Goal: Transaction & Acquisition: Purchase product/service

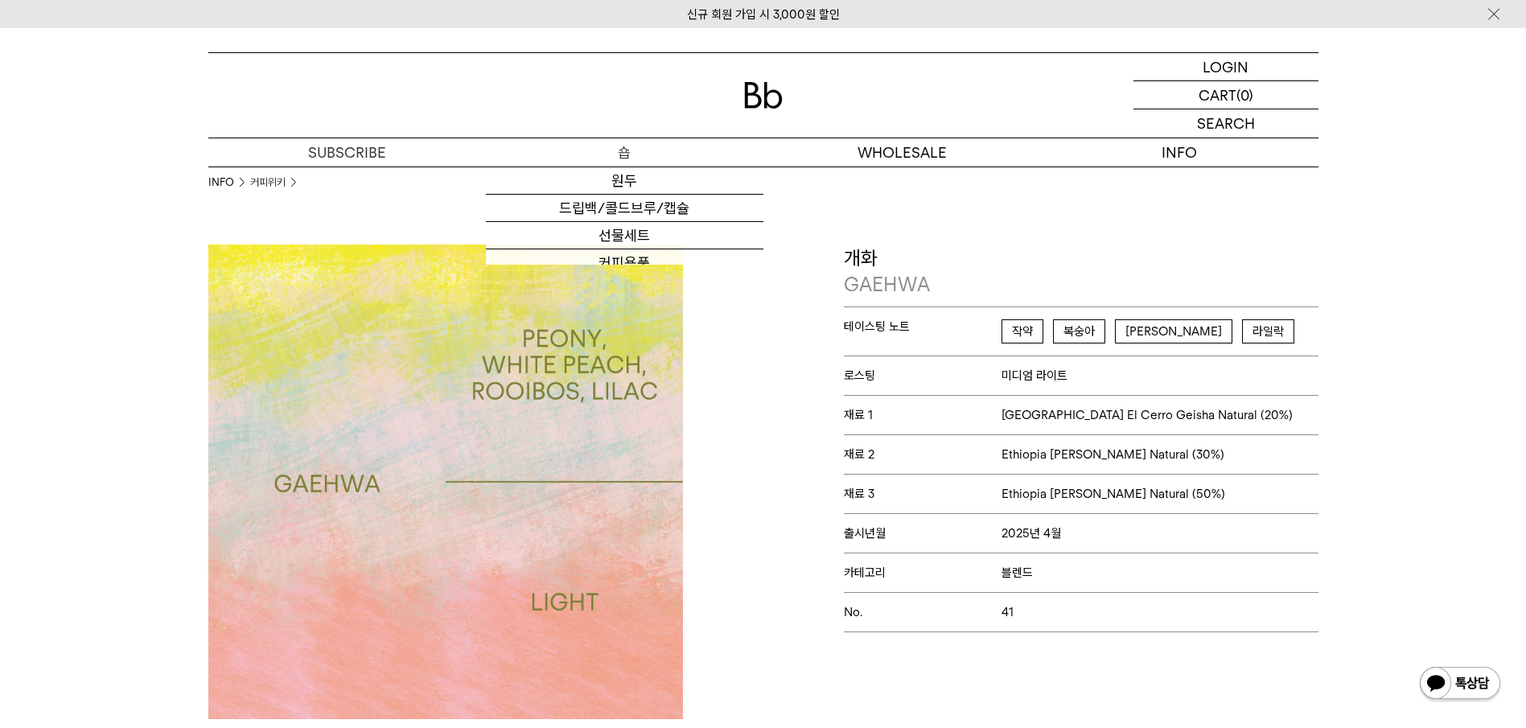
click at [622, 157] on p "숍" at bounding box center [625, 152] width 278 height 28
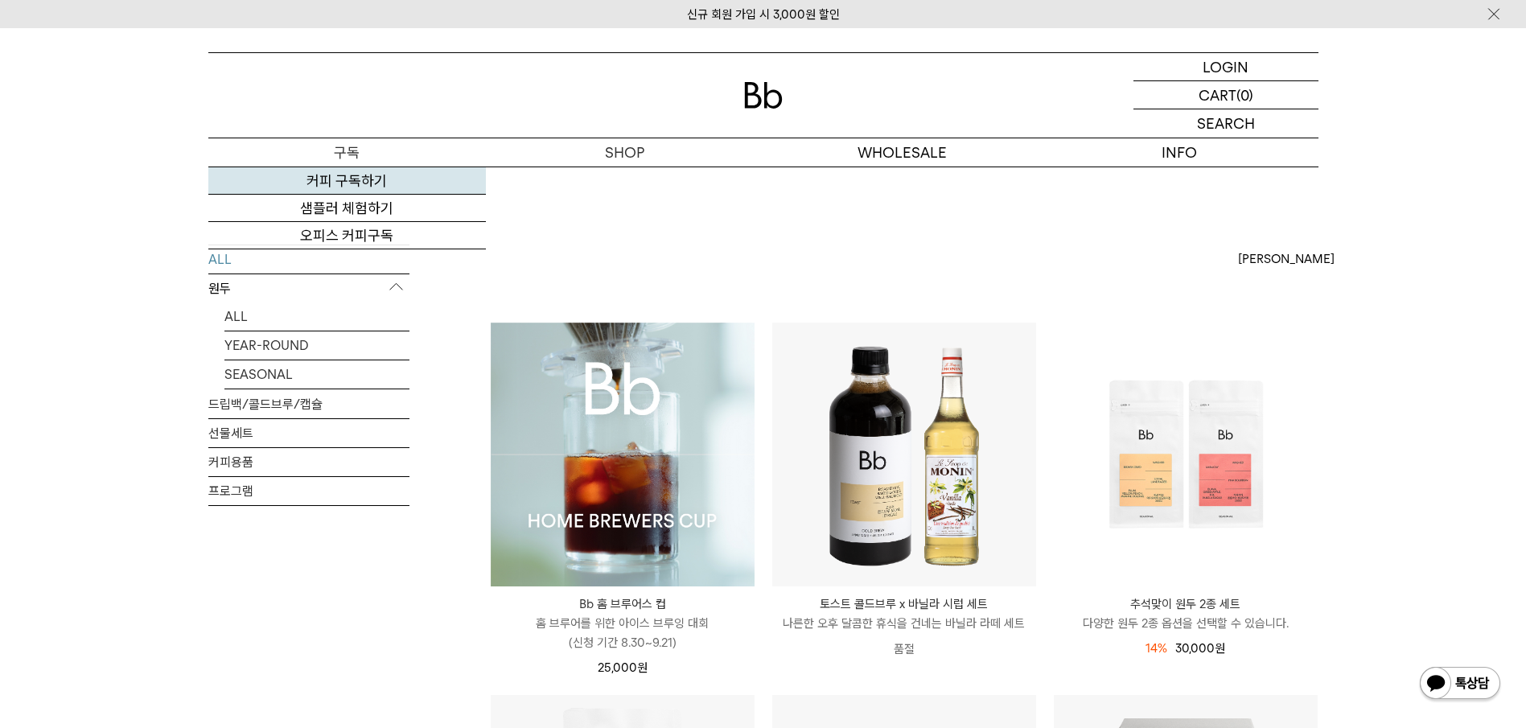
click at [352, 186] on link "커피 구독하기" at bounding box center [347, 180] width 278 height 27
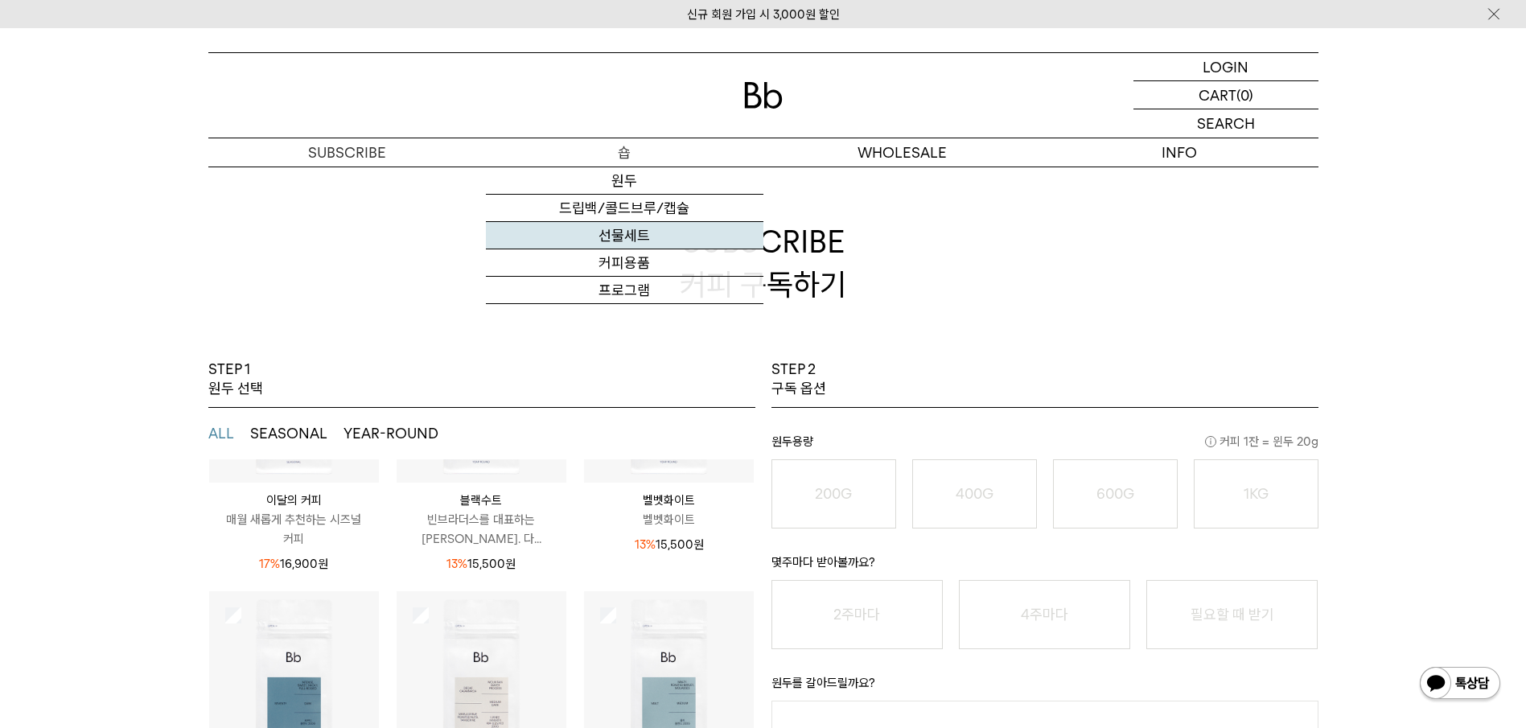
click at [623, 233] on link "선물세트" at bounding box center [625, 235] width 278 height 27
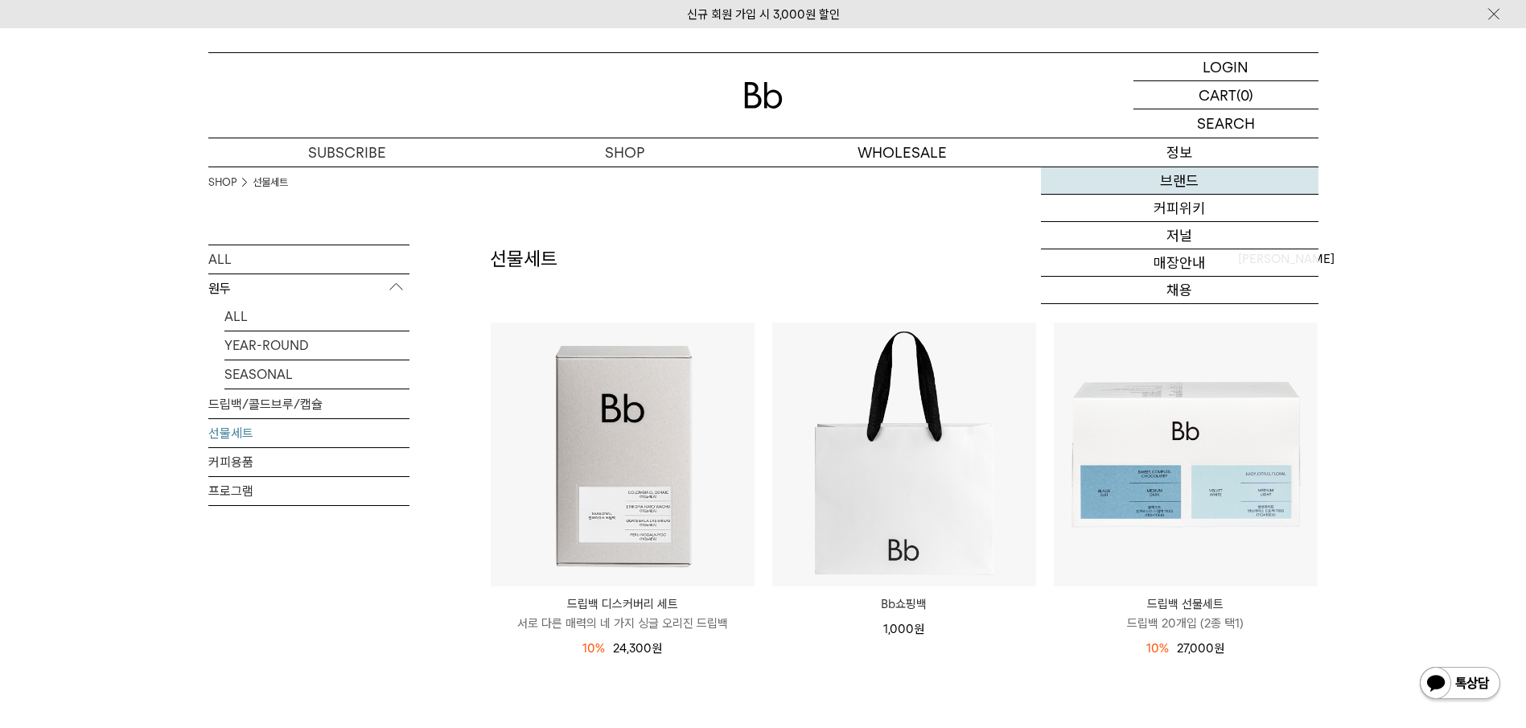
click at [1172, 180] on link "브랜드" at bounding box center [1180, 180] width 278 height 27
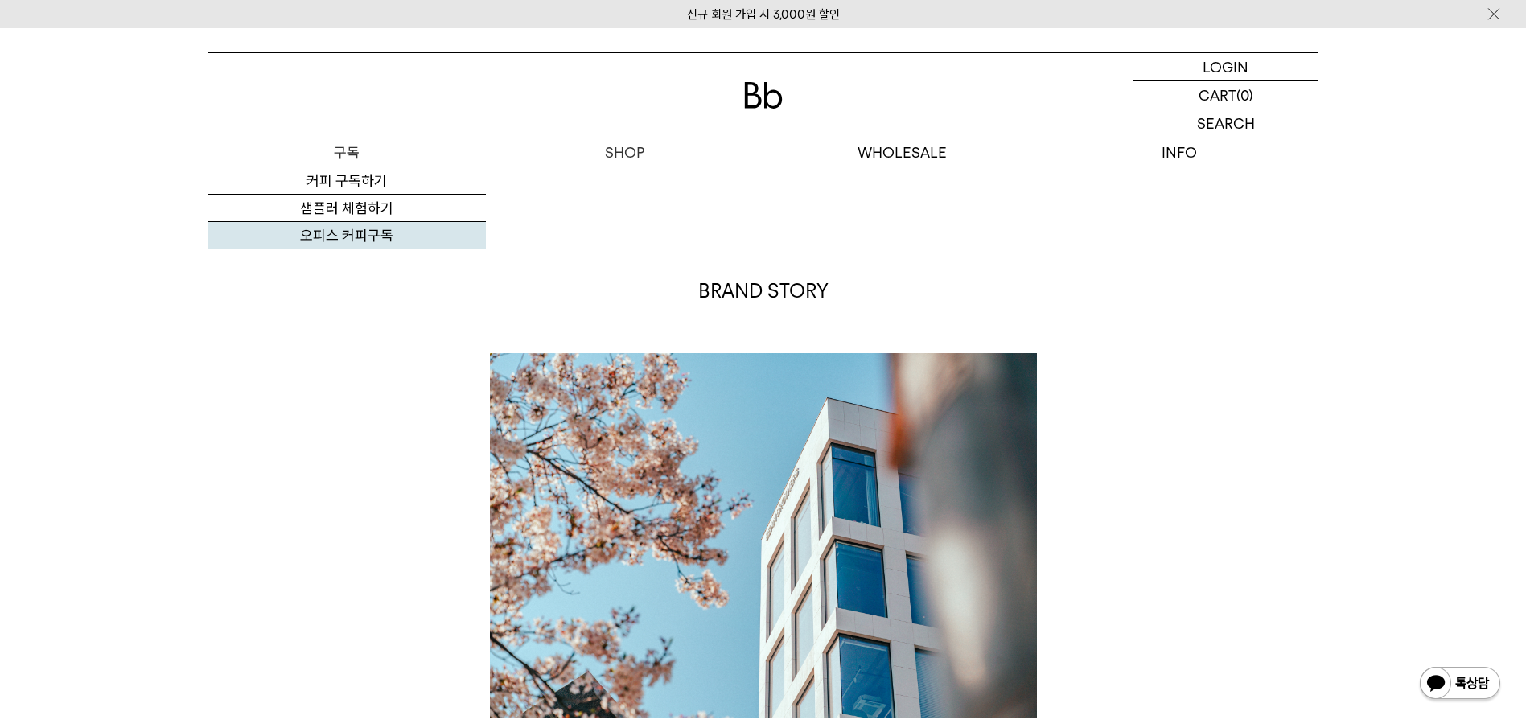
click at [338, 231] on link "오피스 커피구독" at bounding box center [347, 235] width 278 height 27
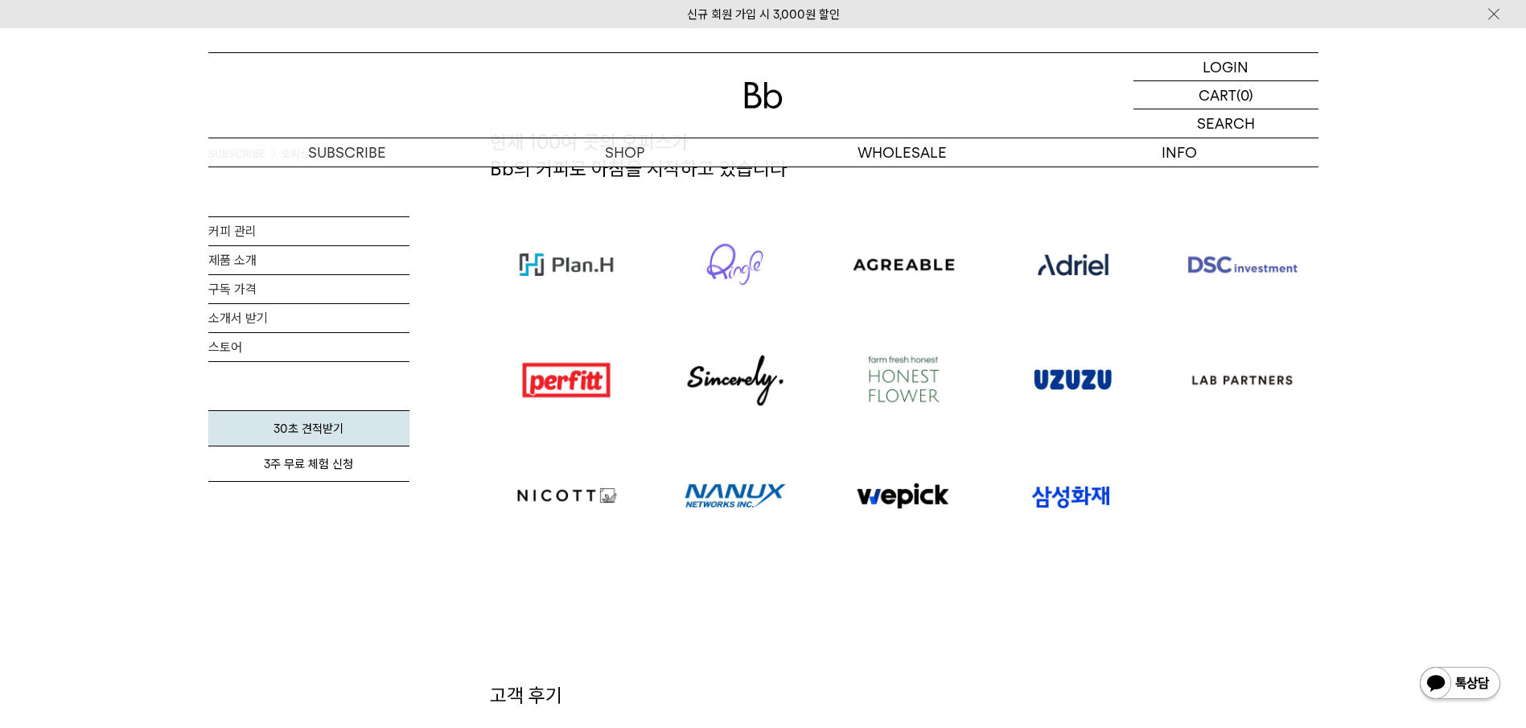
scroll to position [724, 0]
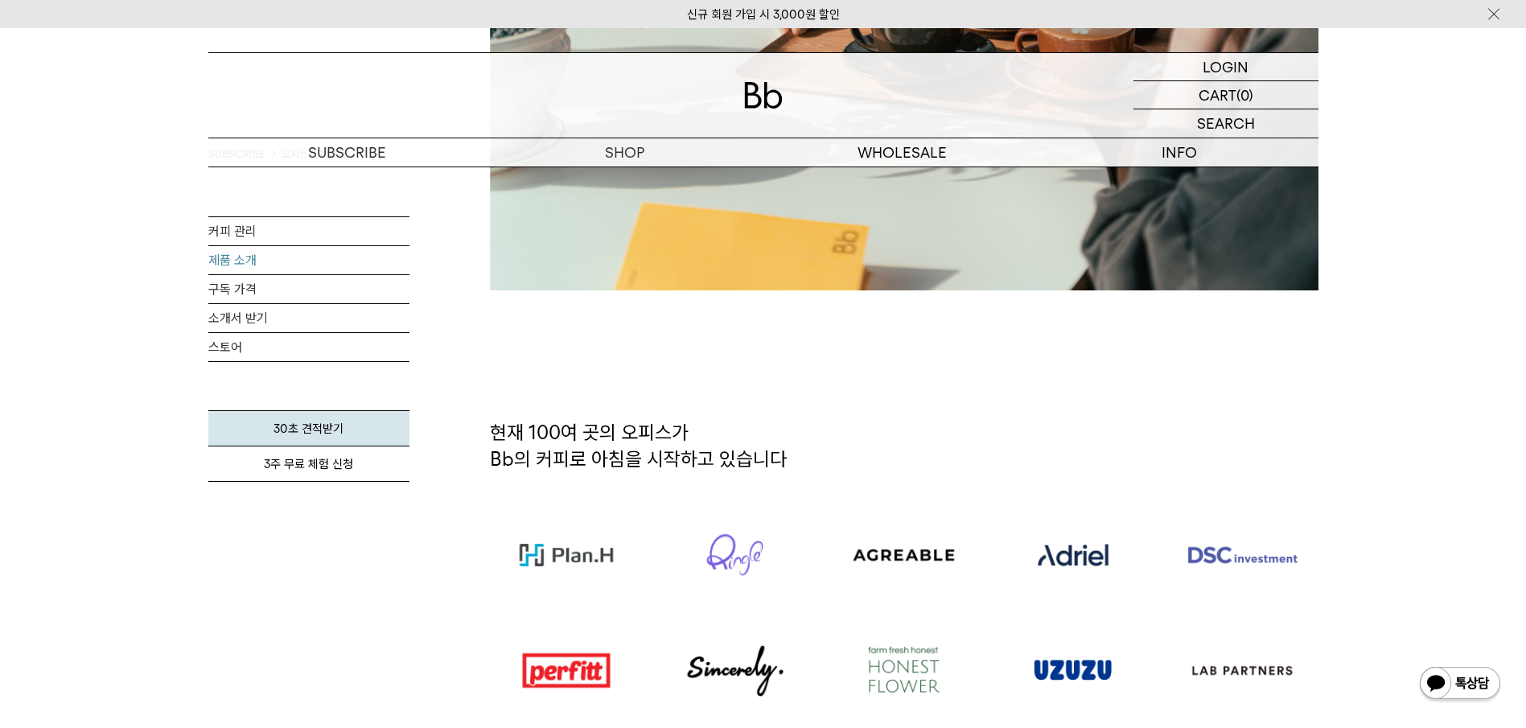
click at [249, 255] on link "제품 소개" at bounding box center [308, 260] width 201 height 28
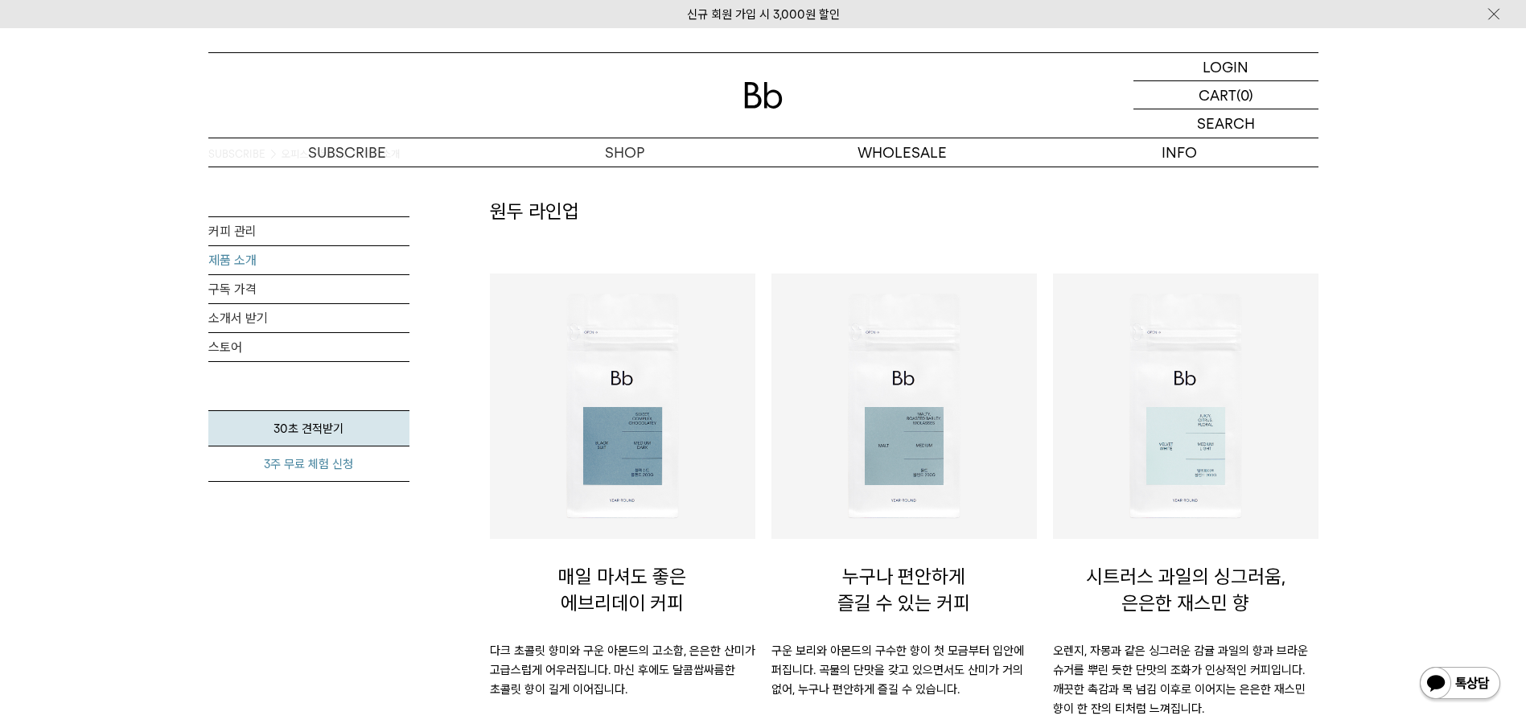
scroll to position [80, 0]
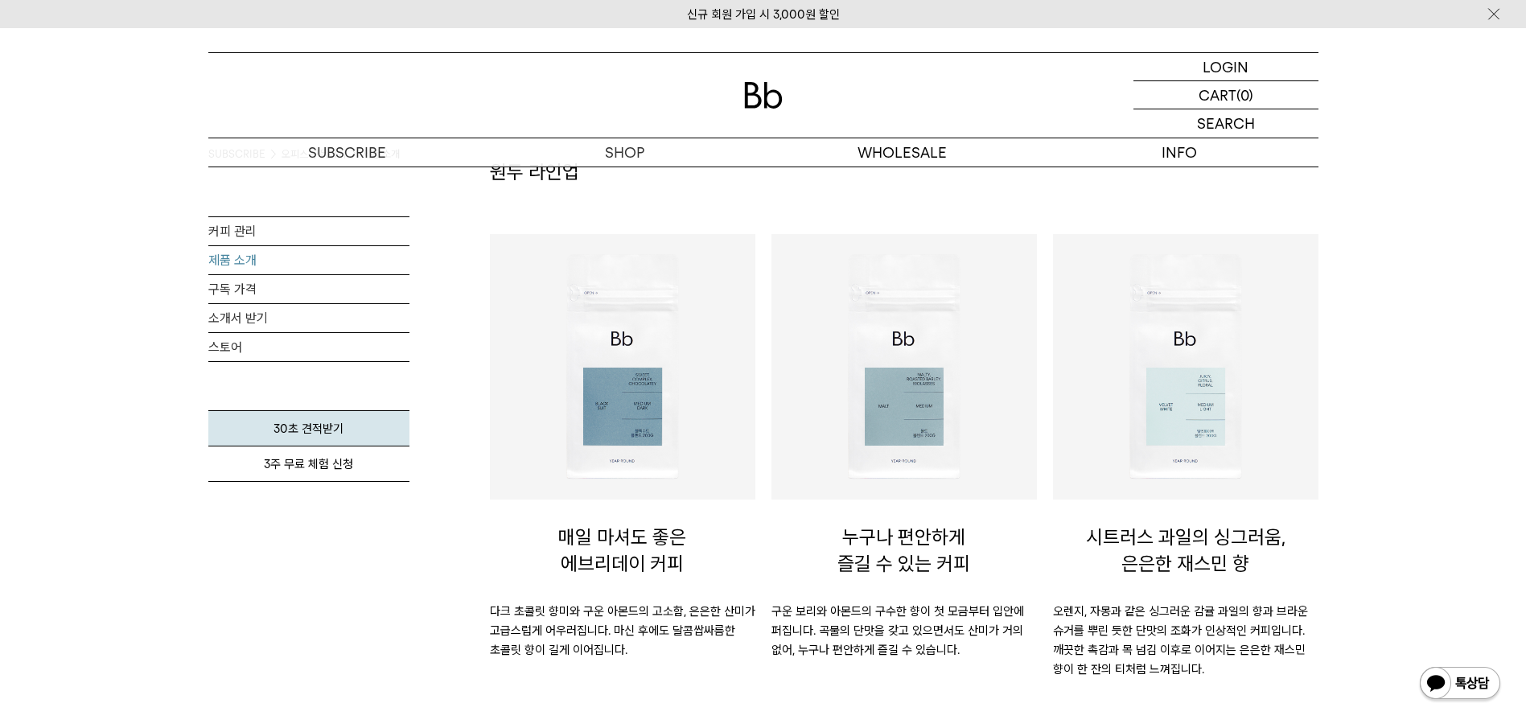
click at [574, 352] on img at bounding box center [622, 366] width 249 height 249
click at [587, 406] on img at bounding box center [622, 366] width 249 height 249
click at [619, 607] on p "다크 초콜릿 향미와 구운 아몬드의 고소함, 은은한 산미가 고급스럽게 어우러집니다. 마신 후에도 달콤쌉싸름한 초콜릿 향이 길게 이어집니다." at bounding box center [623, 631] width 266 height 58
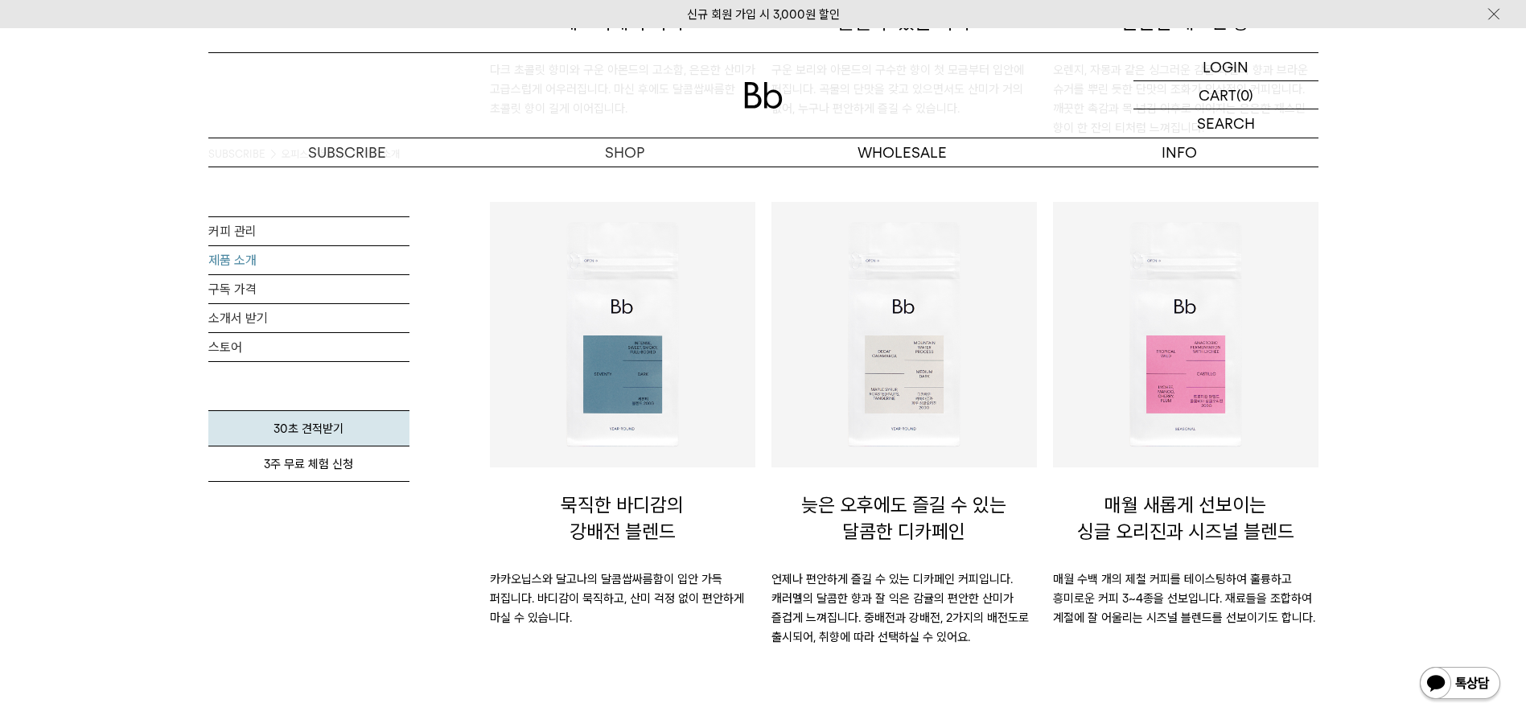
scroll to position [644, 0]
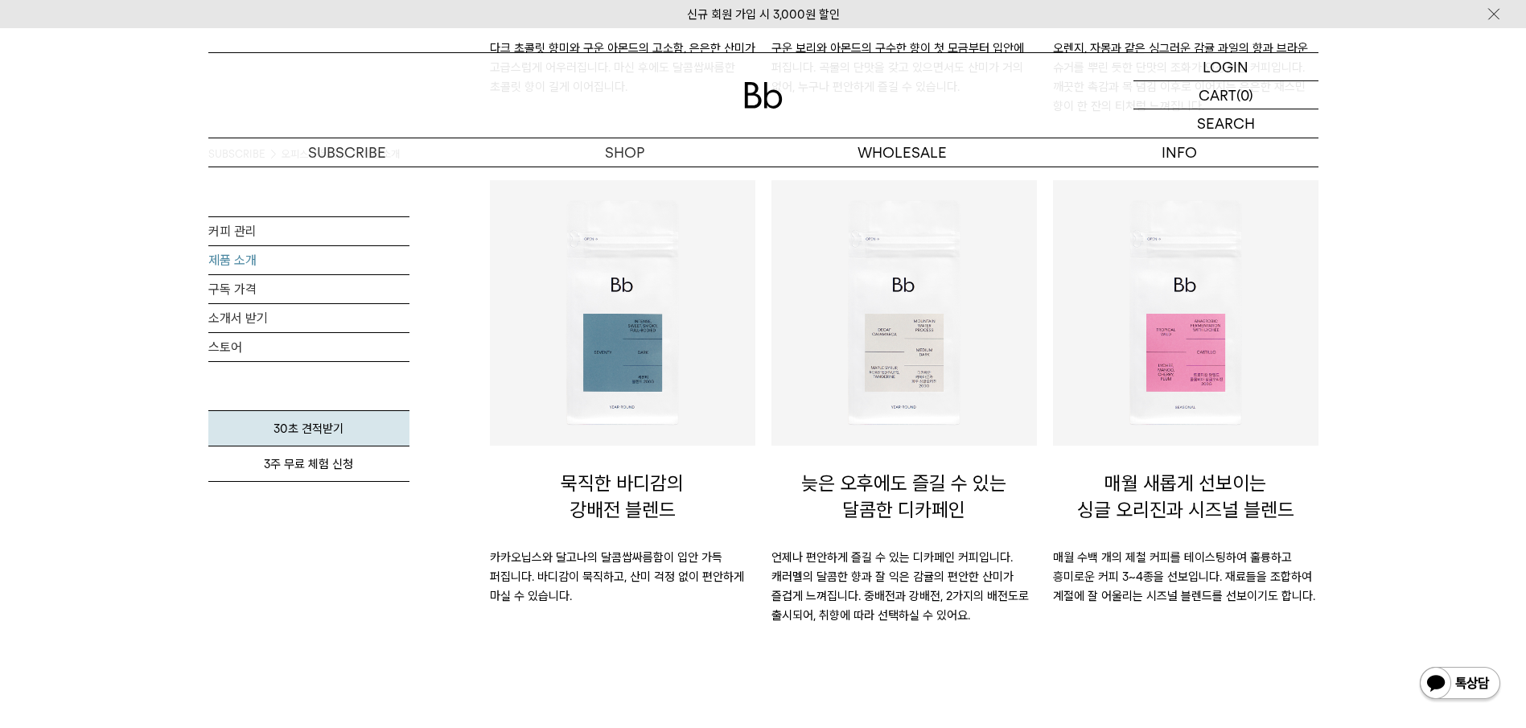
click at [590, 490] on p "묵직한 바디감의 강배전 블렌드" at bounding box center [623, 497] width 266 height 102
click at [593, 550] on p "카카오닙스와 달고나의 달콤쌉싸름함이 입안 가득 퍼집니다. 바디감이 묵직하고, 산미 걱정 없이 편안하게 마실 수 있습니다." at bounding box center [623, 577] width 266 height 58
drag, startPoint x: 888, startPoint y: 578, endPoint x: 882, endPoint y: 519, distance: 59.1
click at [887, 578] on p "언제나 편안하게 즐길 수 있는 디카페인 커피입니다. 캐러멜의 달콤한 향과 잘 익은 감귤의 편안한 산미가 즐겁게 느껴집니다. 중배전과 강배전, …" at bounding box center [905, 586] width 266 height 77
click at [876, 368] on img at bounding box center [904, 312] width 249 height 249
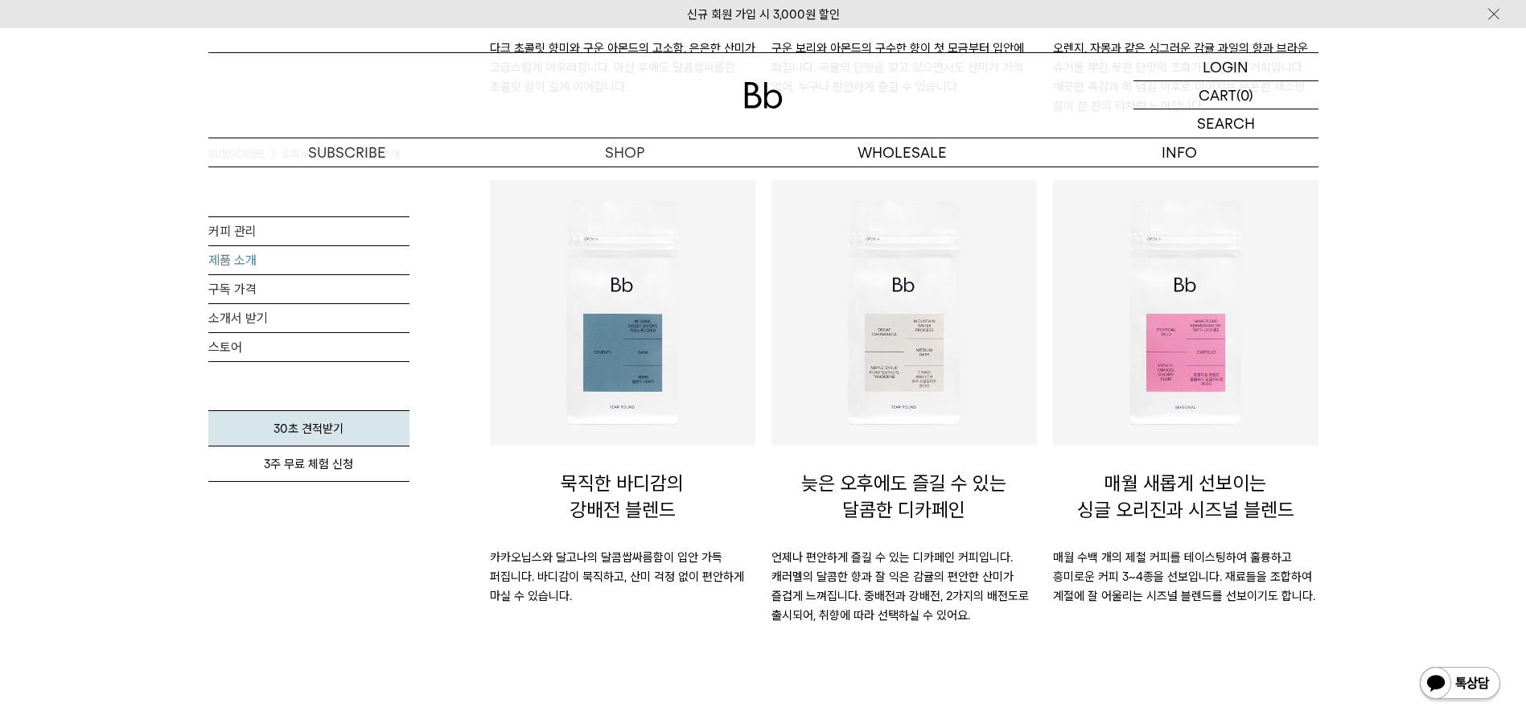
click at [877, 368] on img at bounding box center [904, 312] width 249 height 249
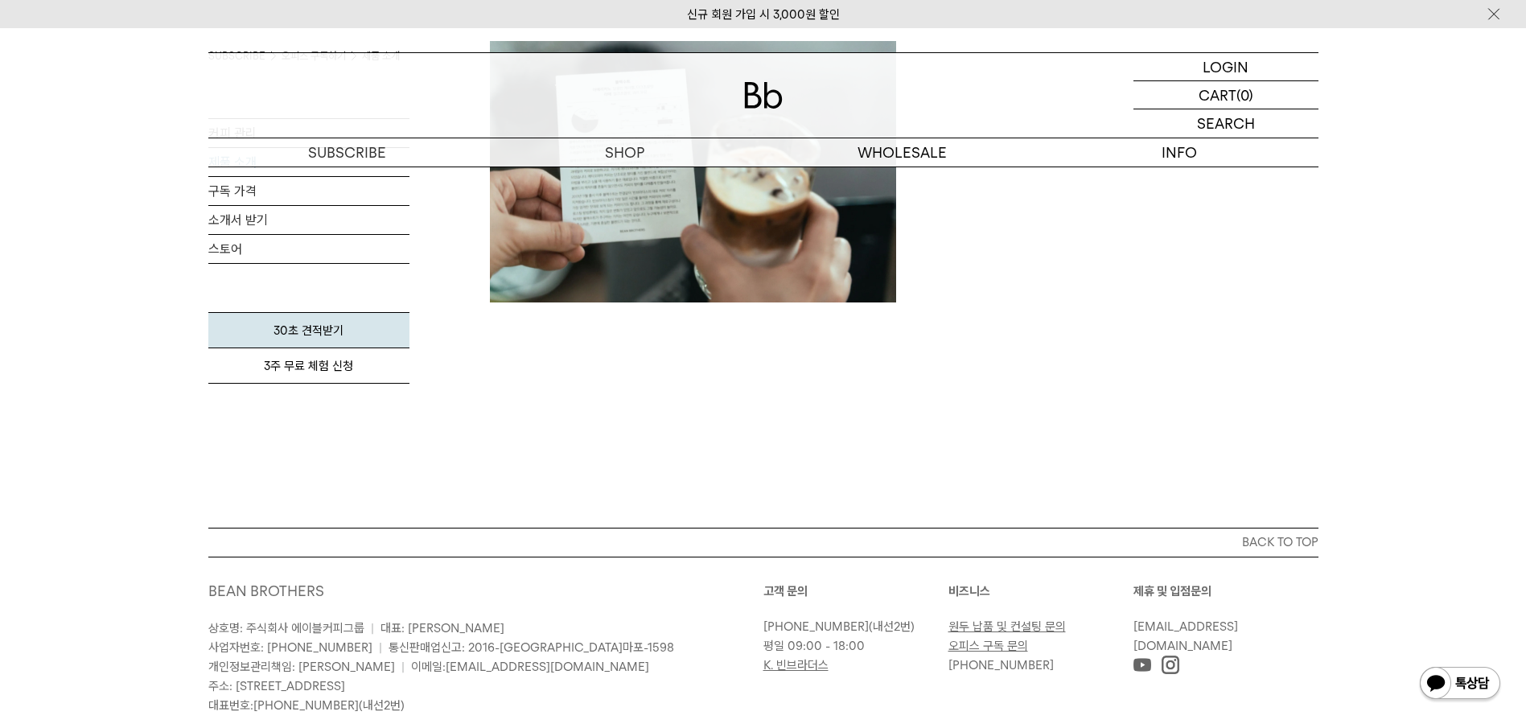
scroll to position [1894, 0]
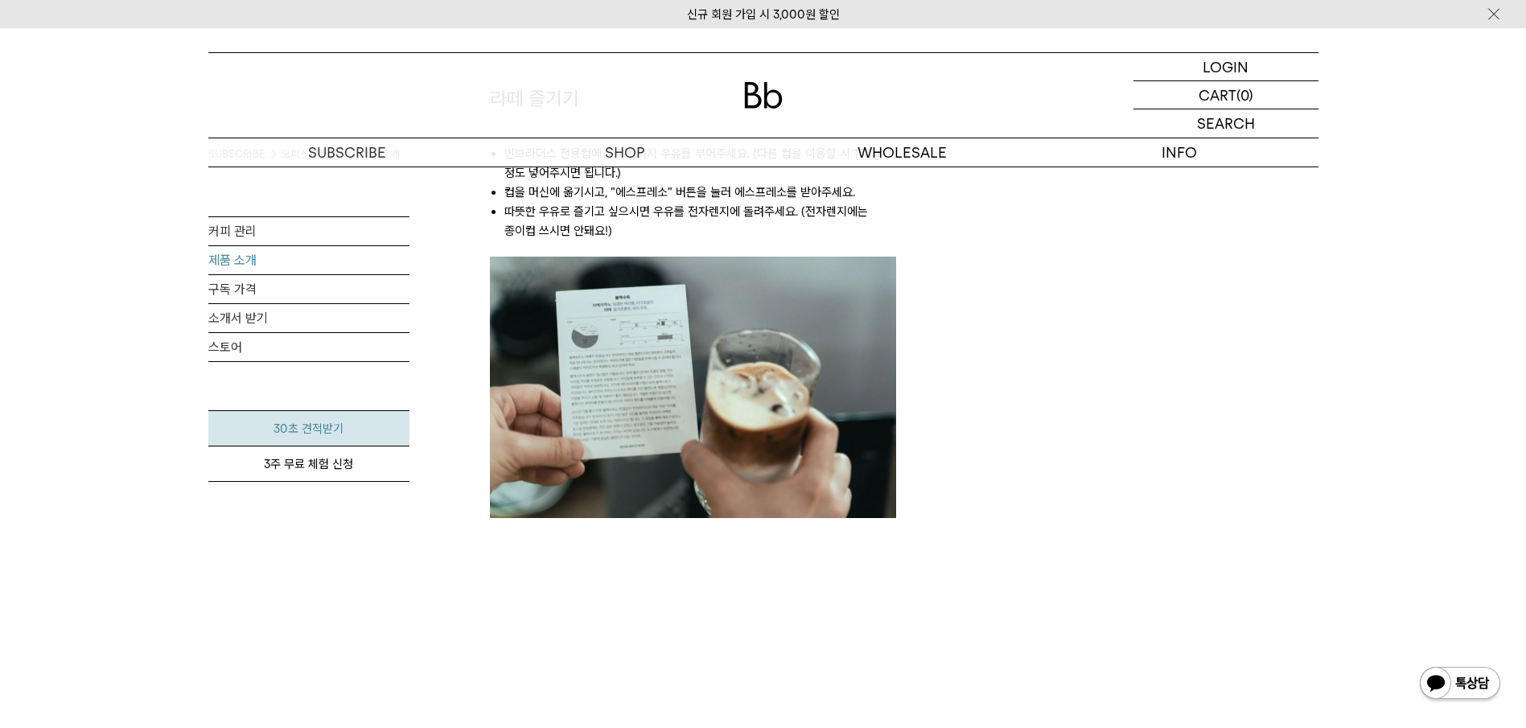
click at [282, 425] on link "30초 견적받기" at bounding box center [308, 428] width 201 height 36
click at [228, 348] on link "스토어" at bounding box center [308, 347] width 201 height 28
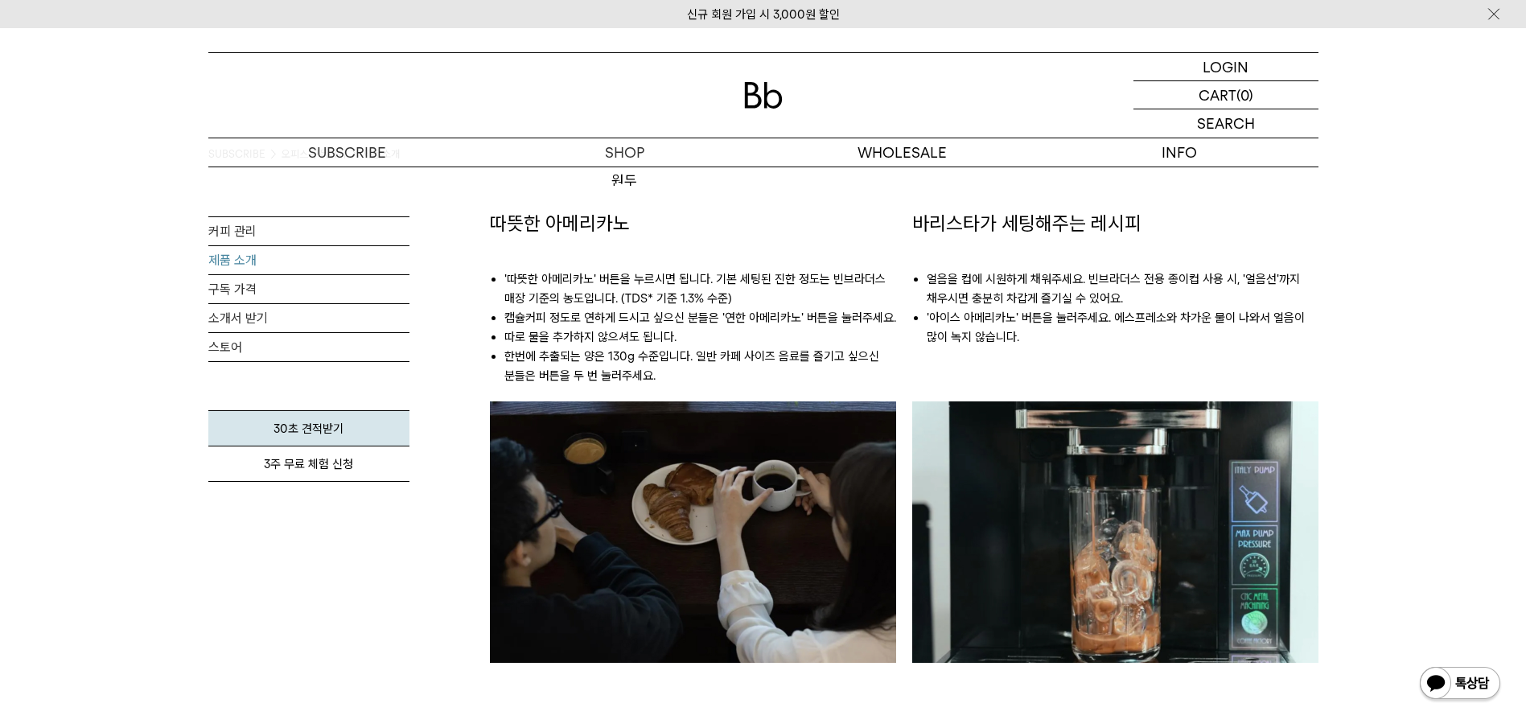
scroll to position [1250, 0]
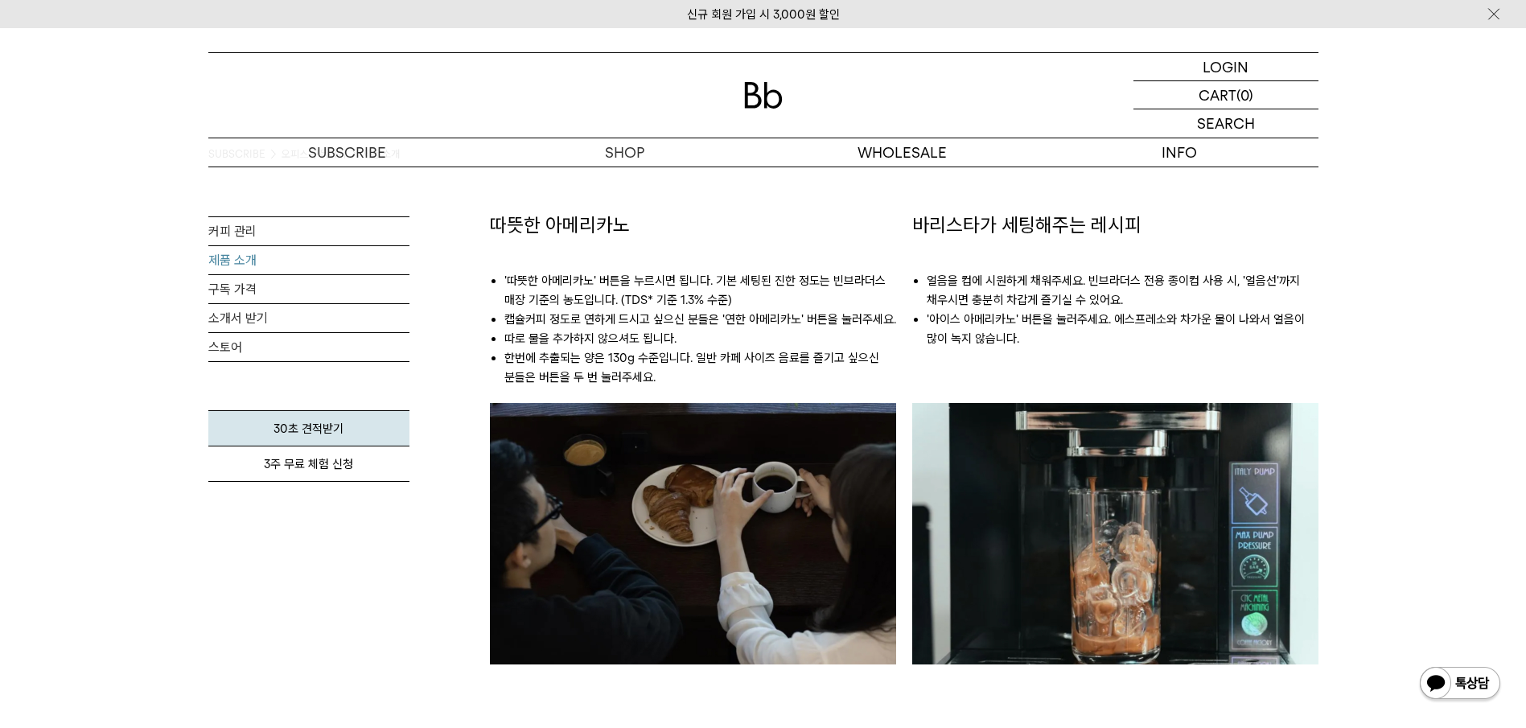
click at [545, 365] on li "한번에 추출되는 양은 130g 수준입니다. 일반 카페 사이즈 음료를 즐기고 싶으신 분들은 버튼을 두 번 눌러주세요." at bounding box center [700, 367] width 392 height 39
click at [615, 472] on img at bounding box center [693, 533] width 406 height 261
click at [620, 281] on li "'따뜻한 아메리카노' 버튼을 누르시면 됩니다. 기본 세팅된 진한 정도는 빈브라더스 매장 기준의 농도입니다. (TDS* 기준 1.3% 수준)" at bounding box center [700, 290] width 392 height 39
click at [628, 151] on p "숍" at bounding box center [625, 152] width 278 height 28
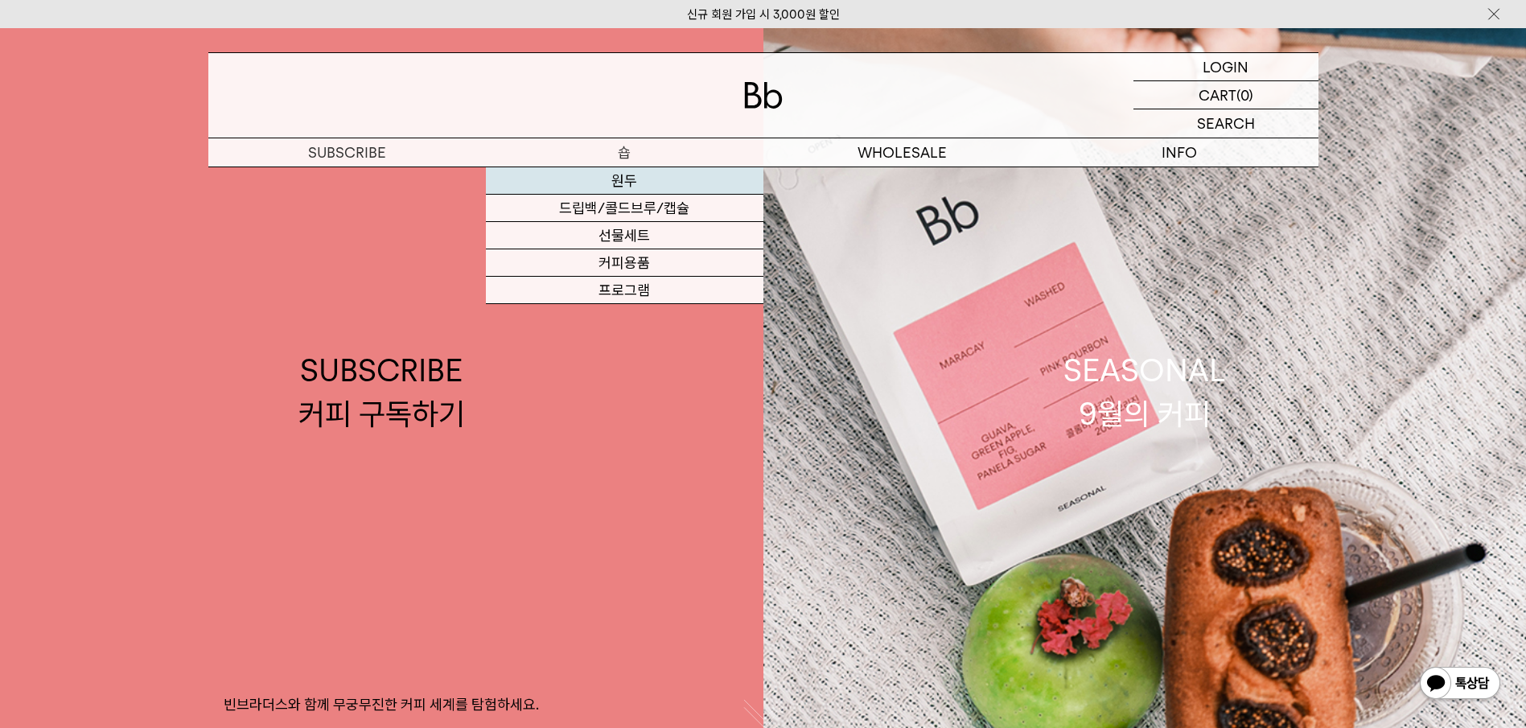
click at [623, 179] on link "원두" at bounding box center [625, 180] width 278 height 27
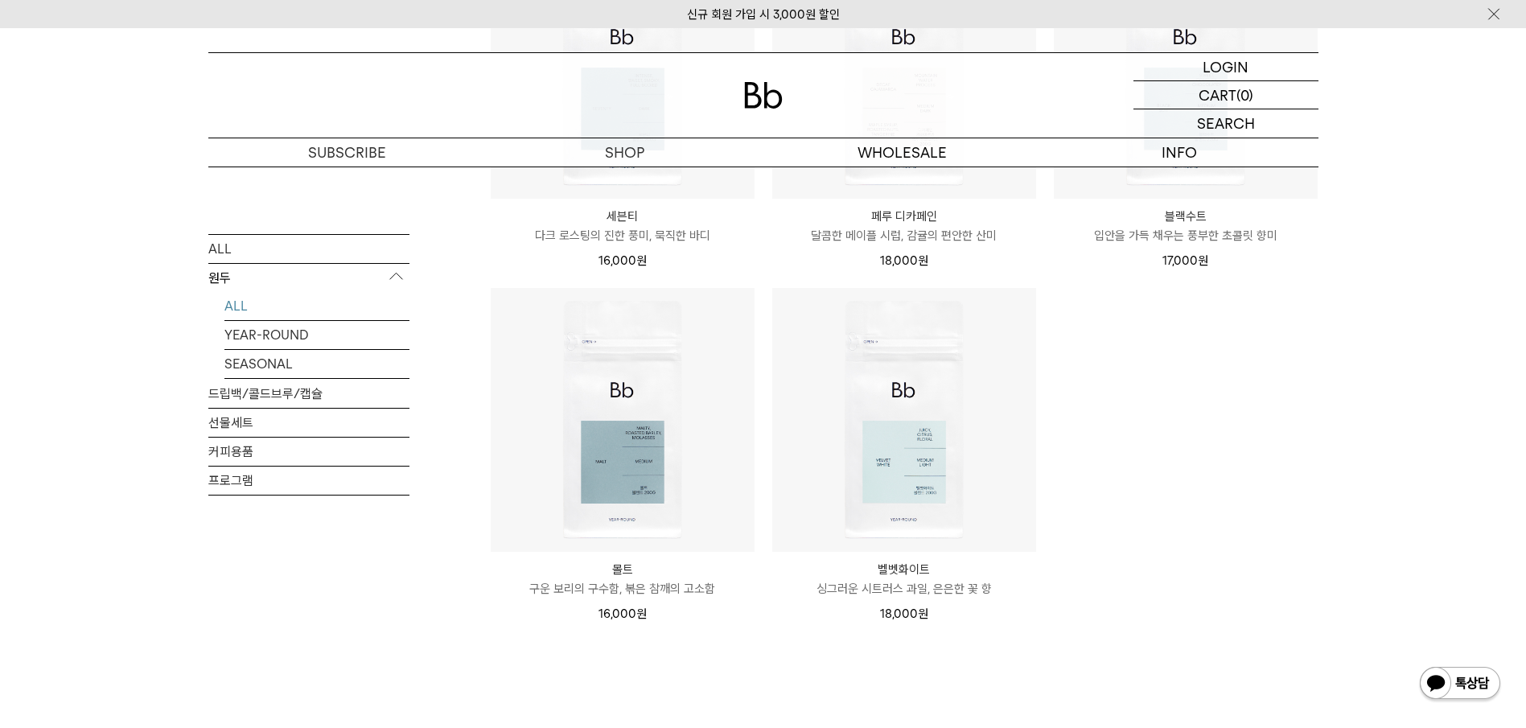
scroll to position [1609, 0]
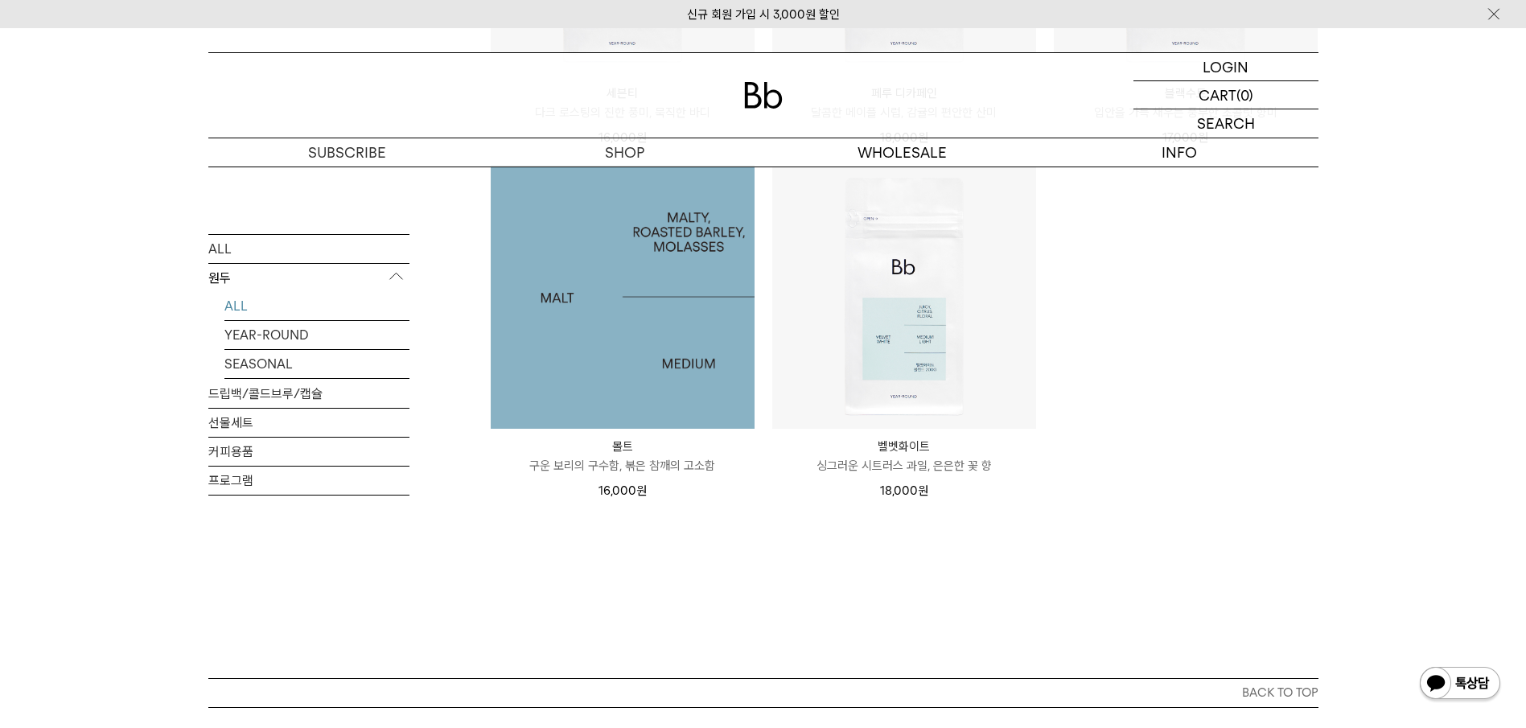
click at [616, 338] on img at bounding box center [623, 297] width 264 height 264
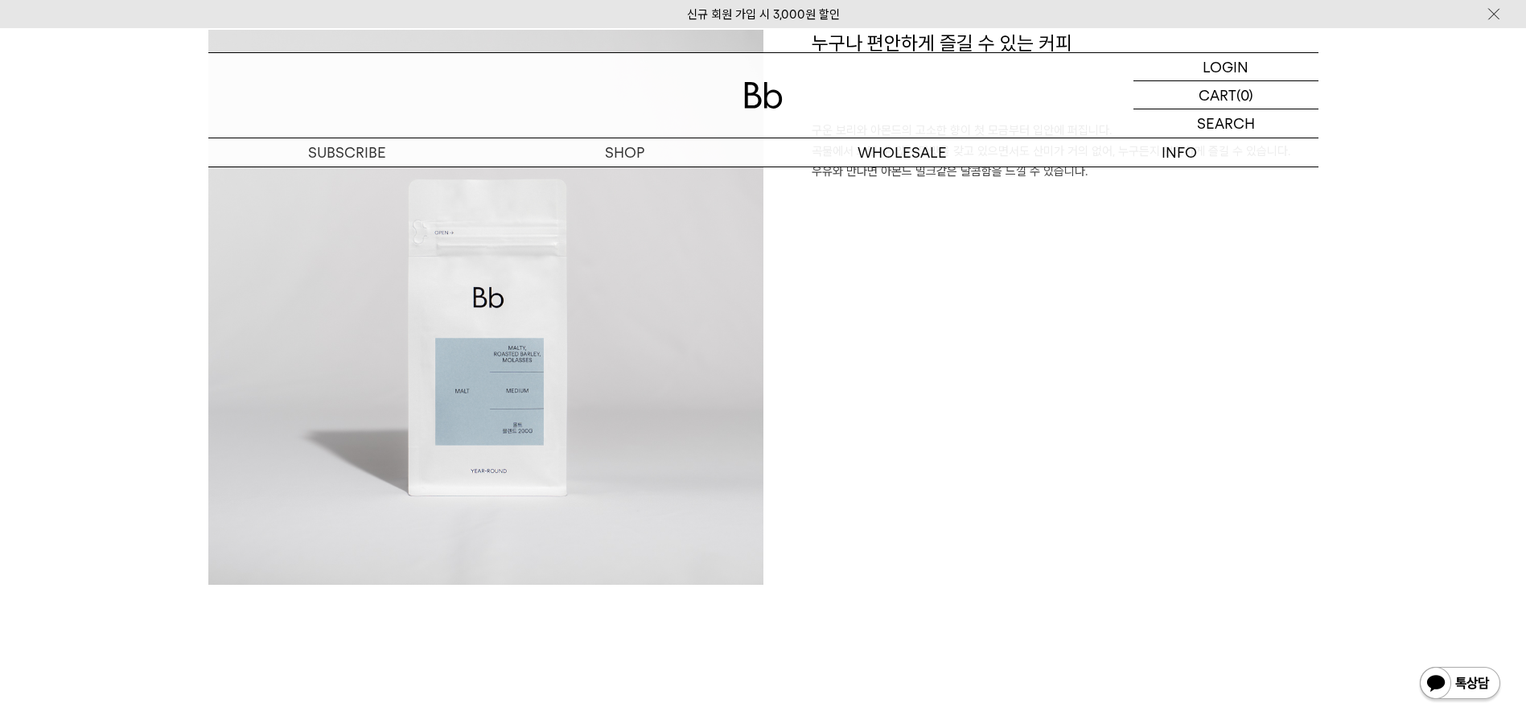
scroll to position [965, 0]
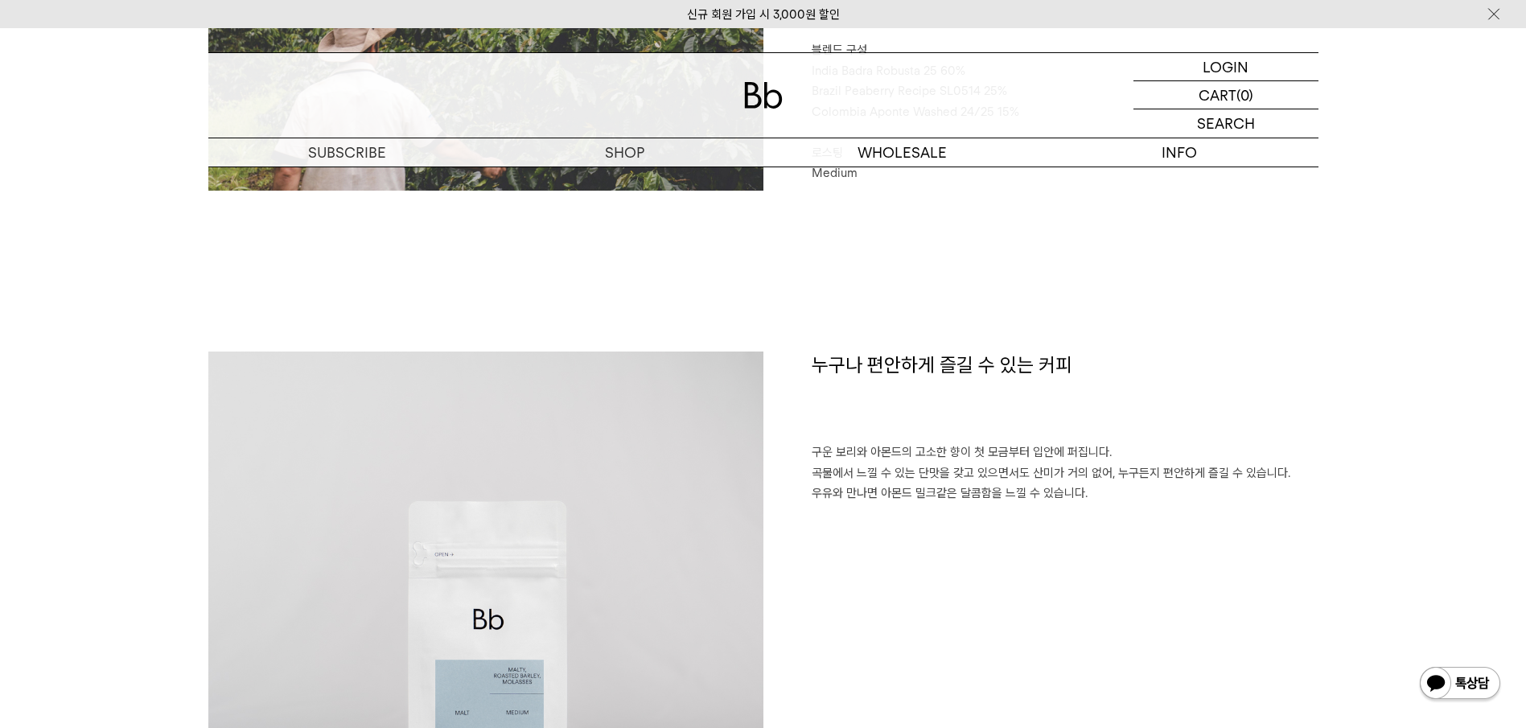
click at [513, 466] on img at bounding box center [485, 629] width 555 height 555
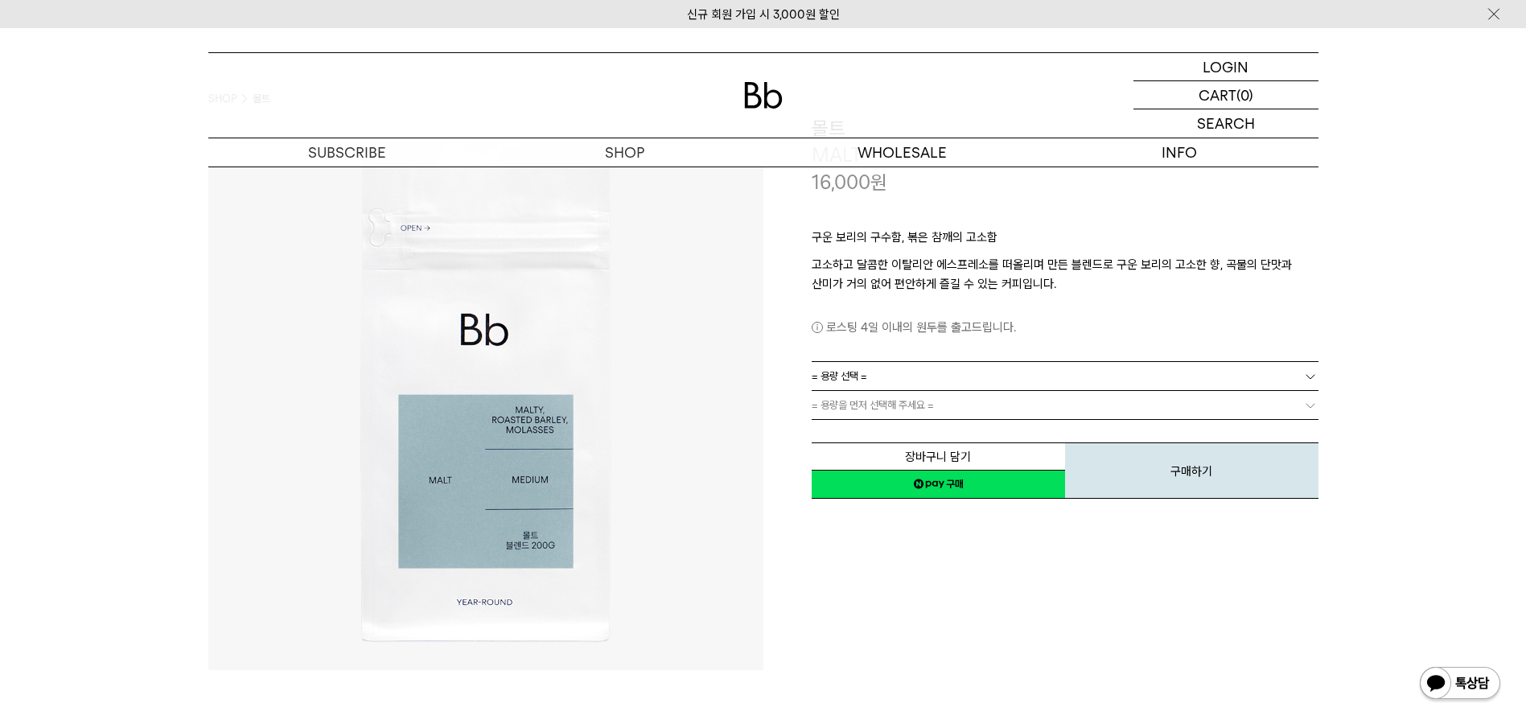
scroll to position [80, 0]
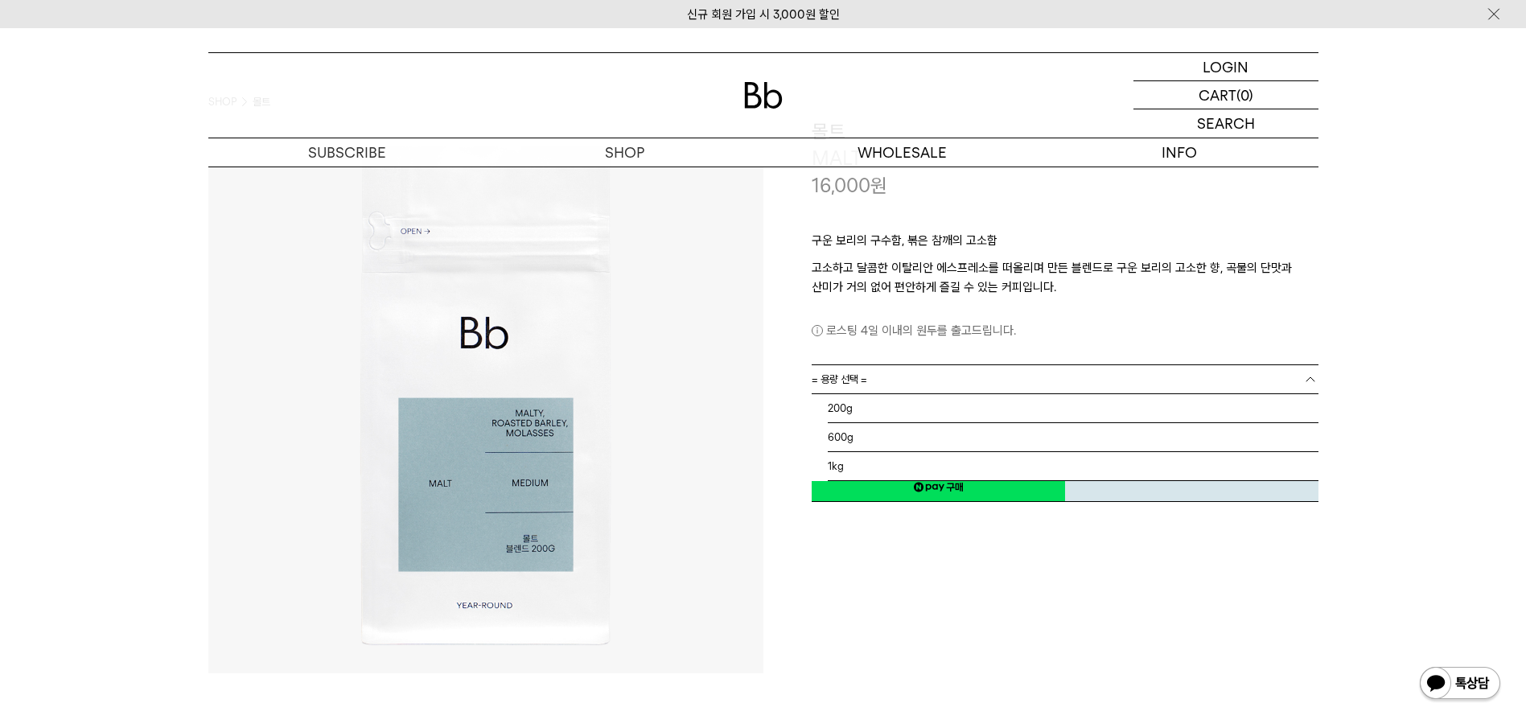
click at [857, 376] on span "= 용량 선택 =" at bounding box center [840, 379] width 56 height 28
click at [854, 412] on li "200g" at bounding box center [1073, 408] width 491 height 29
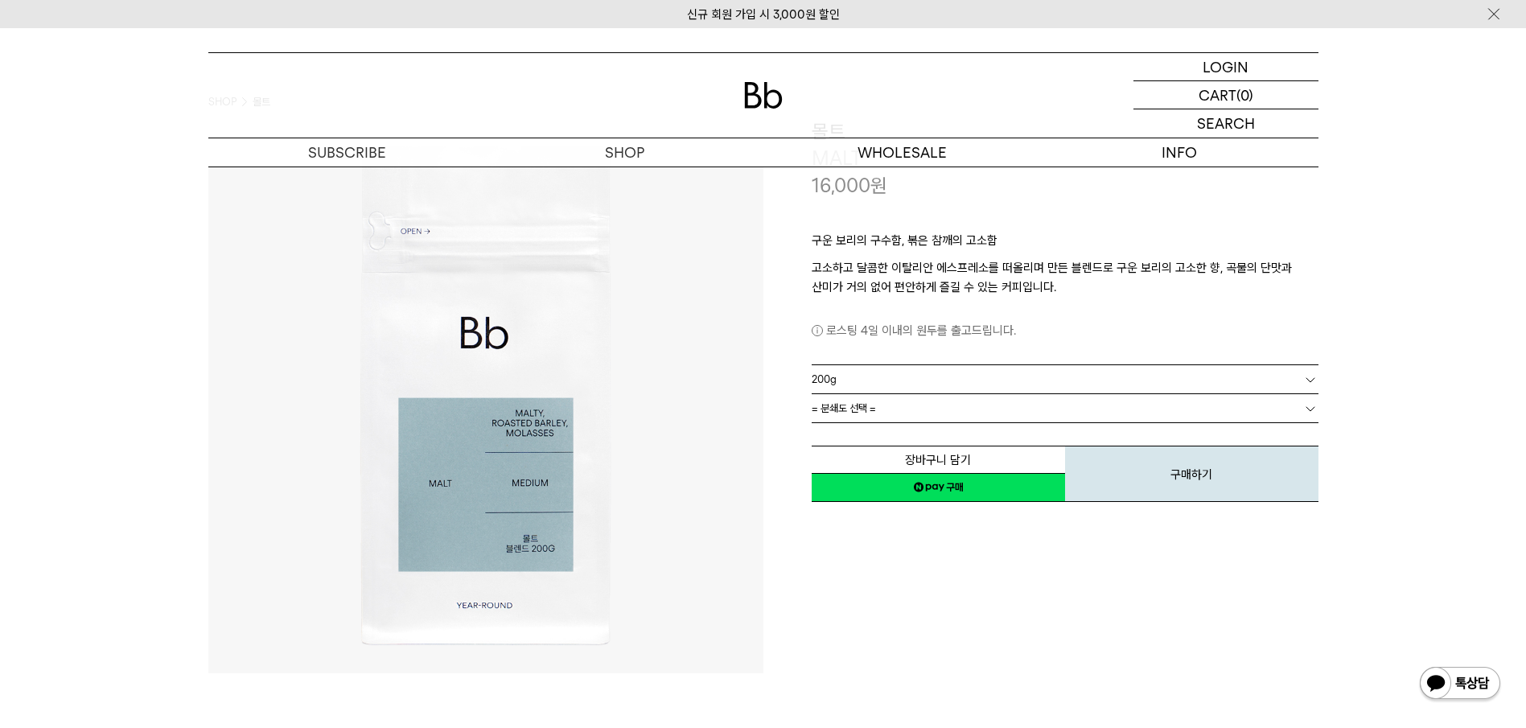
click at [861, 410] on span "= 분쇄도 선택 =" at bounding box center [844, 408] width 64 height 28
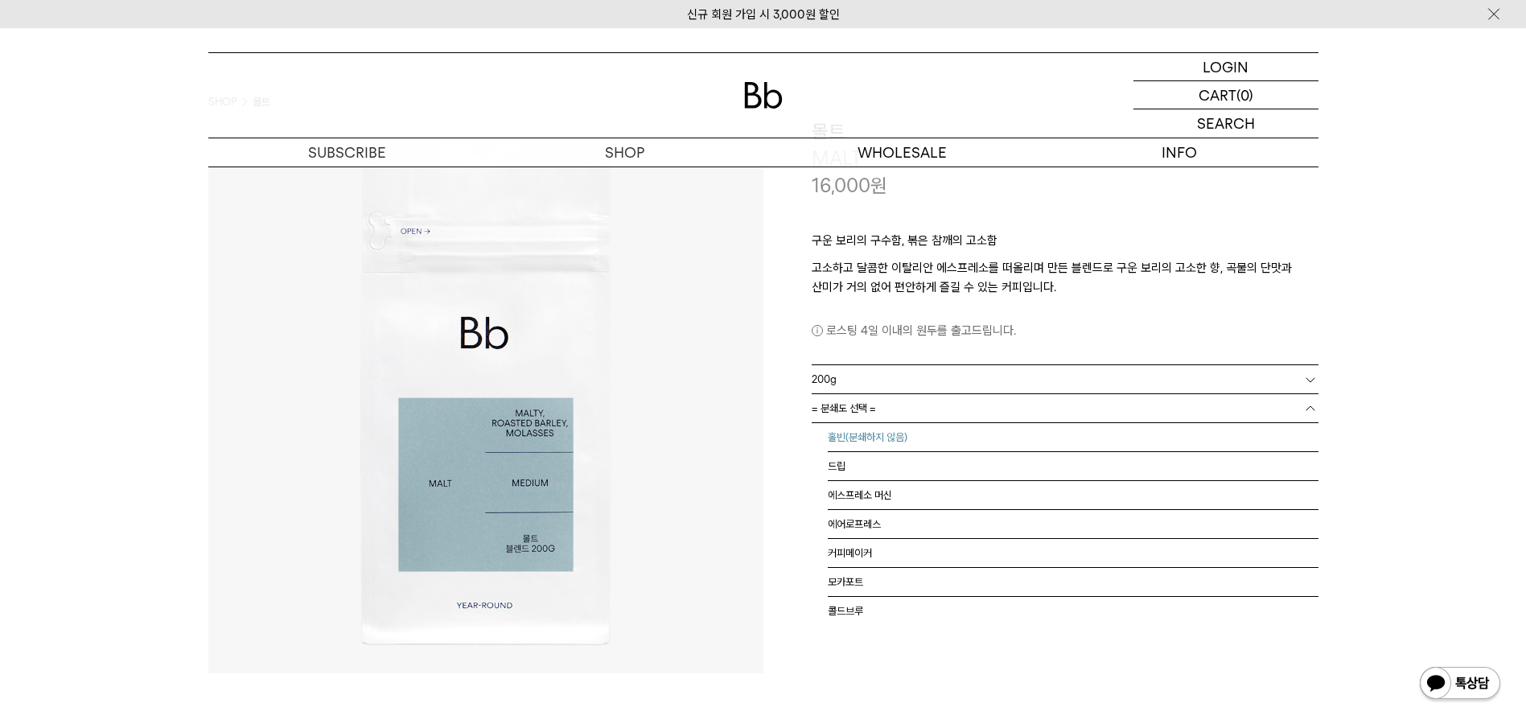
click at [895, 434] on li "홀빈(분쇄하지 않음)" at bounding box center [1073, 437] width 491 height 29
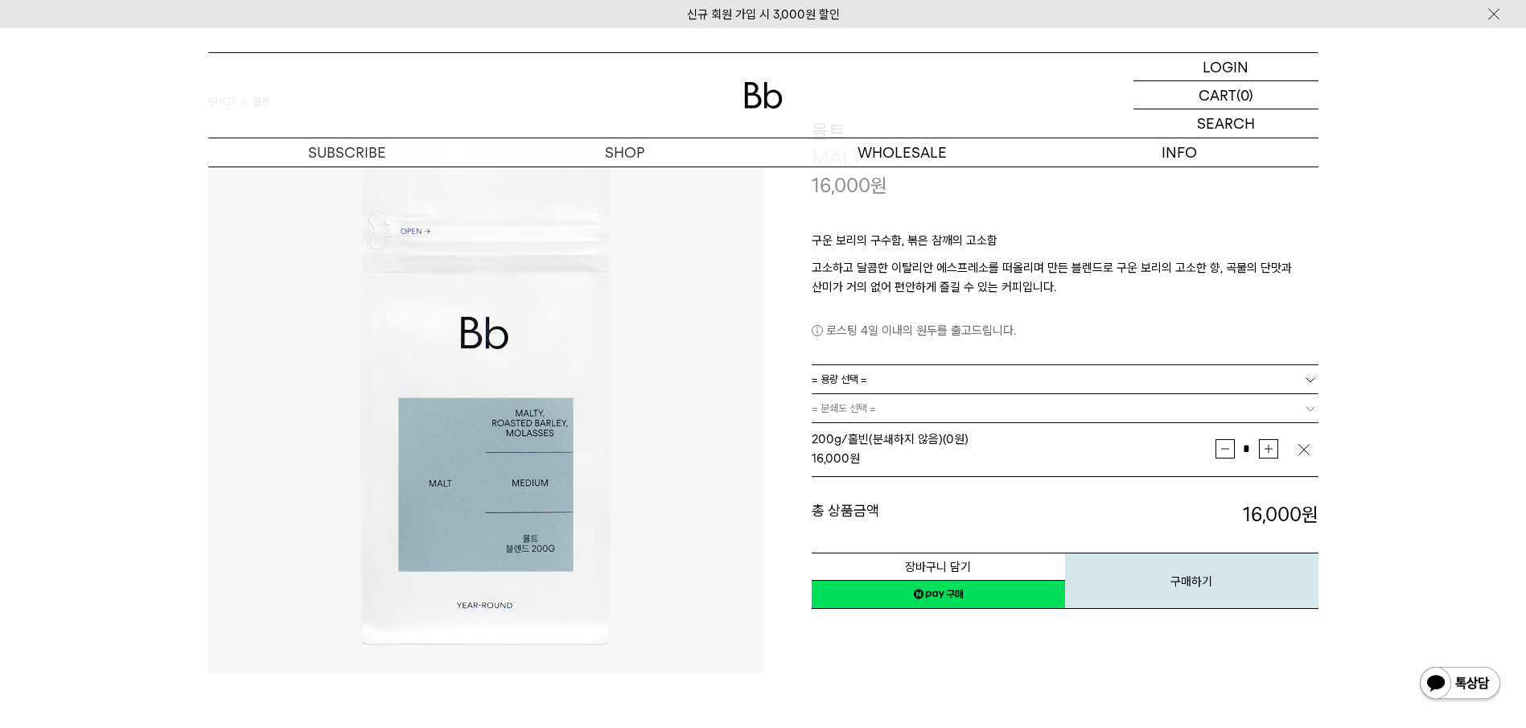
click at [1506, 88] on div "LOGIN 로그인 LOGIN 로그인 CART 장바구니 (0) SEARCH 검색 검색폼 ** 추천상품" at bounding box center [763, 97] width 1526 height 139
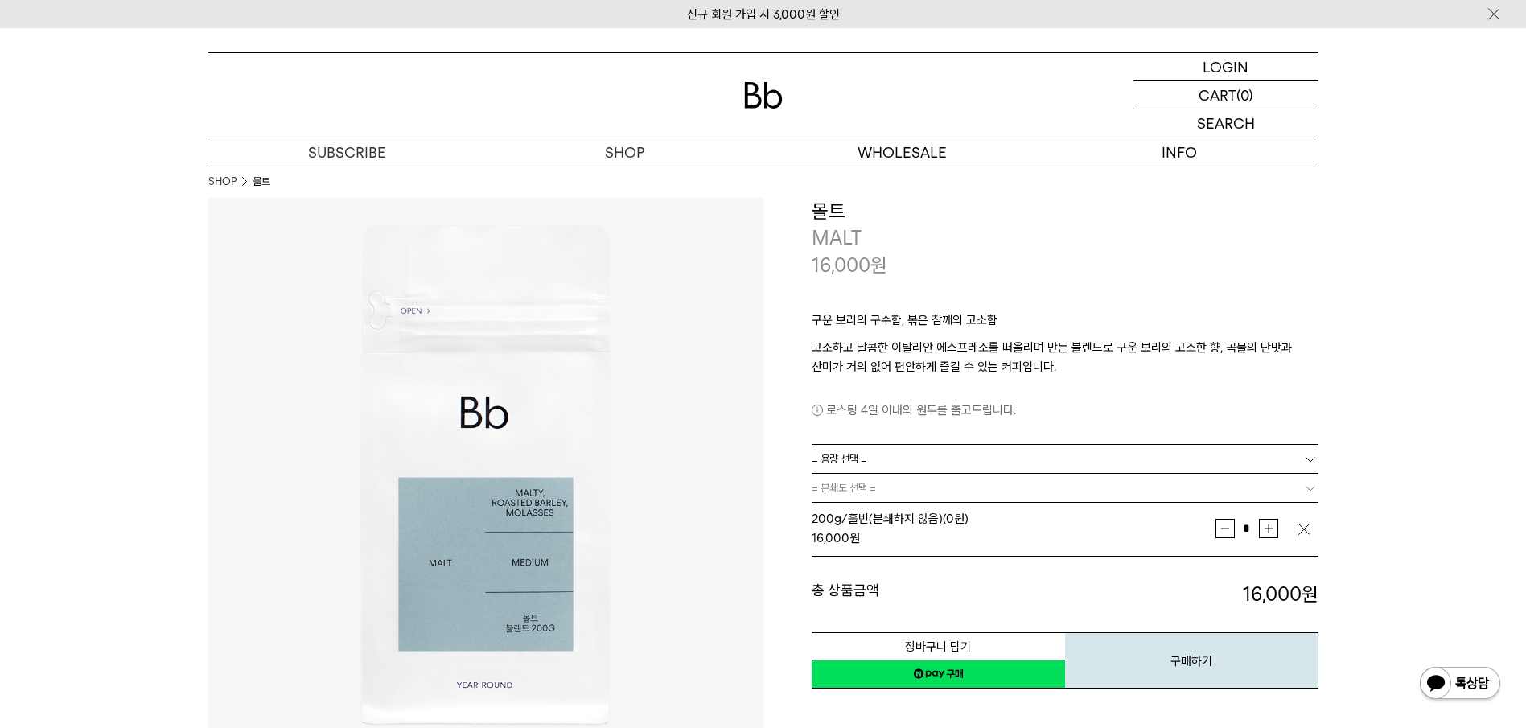
scroll to position [0, 0]
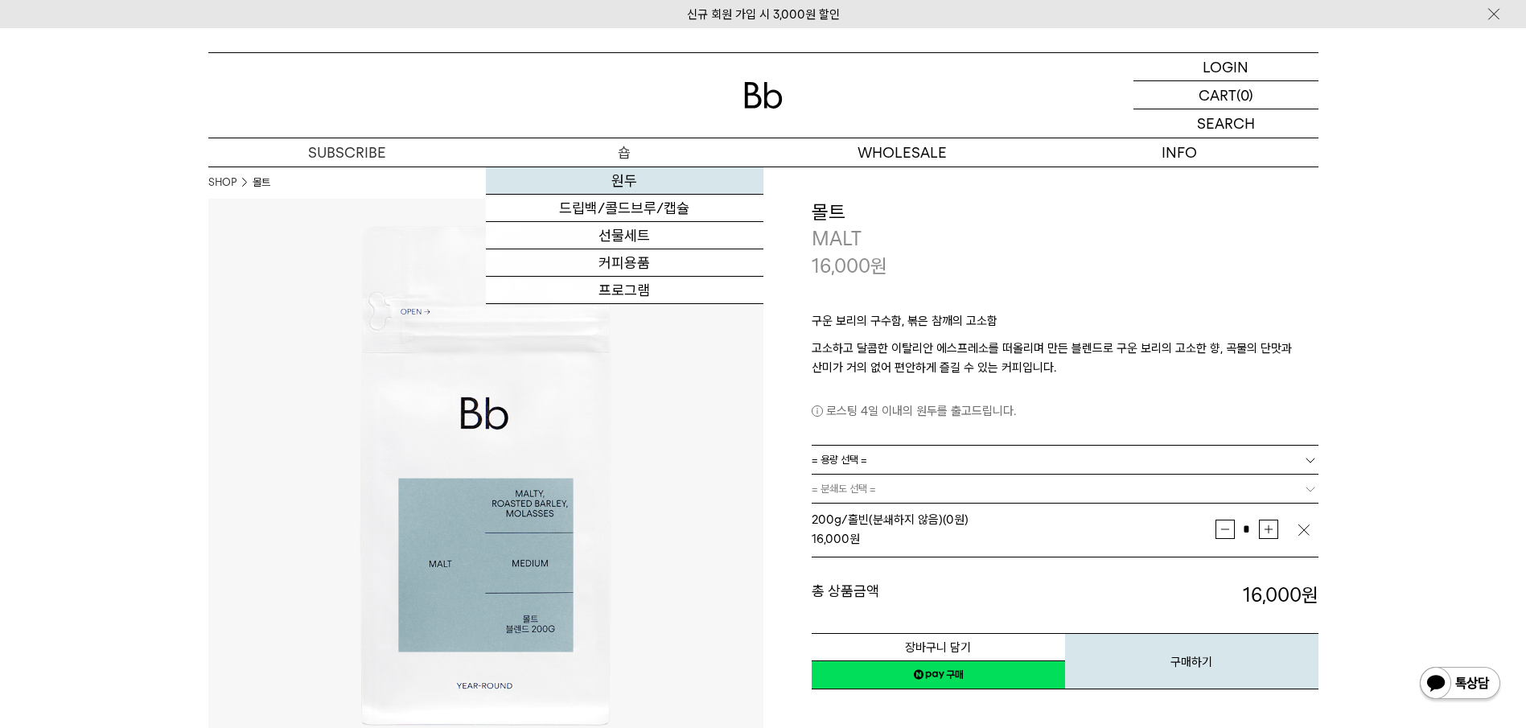
click at [628, 175] on link "원두" at bounding box center [625, 180] width 278 height 27
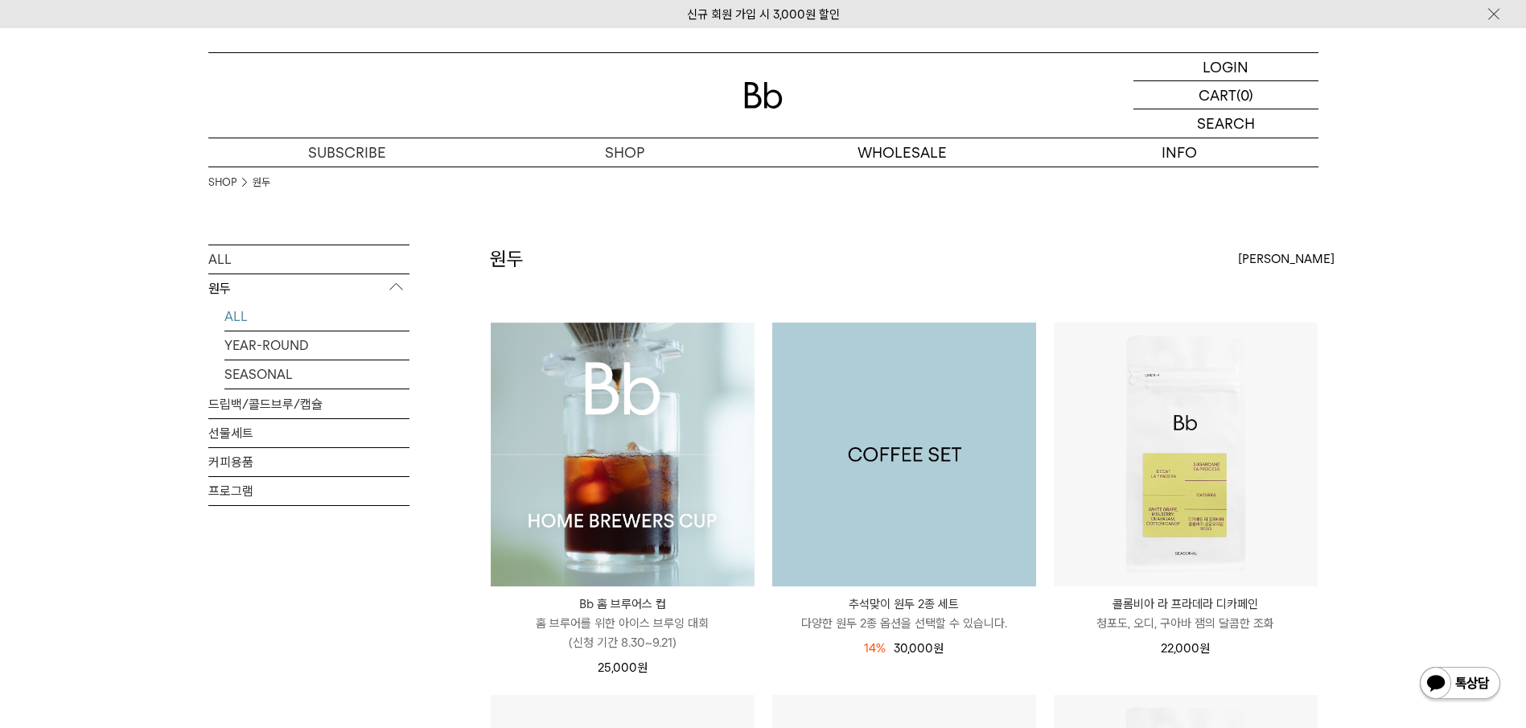
click at [916, 478] on img at bounding box center [904, 455] width 264 height 264
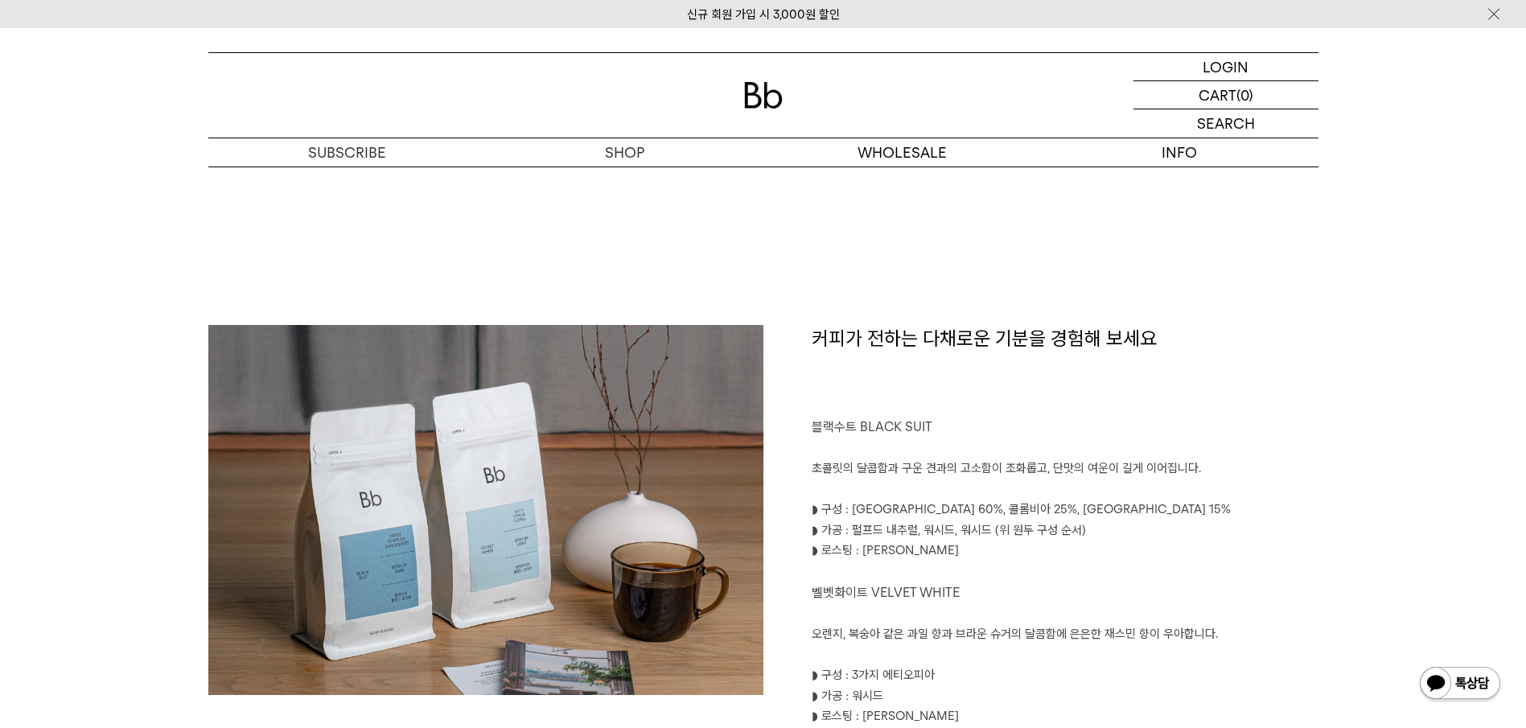
scroll to position [724, 0]
